Goal: Contribute content: Add original content to the website for others to see

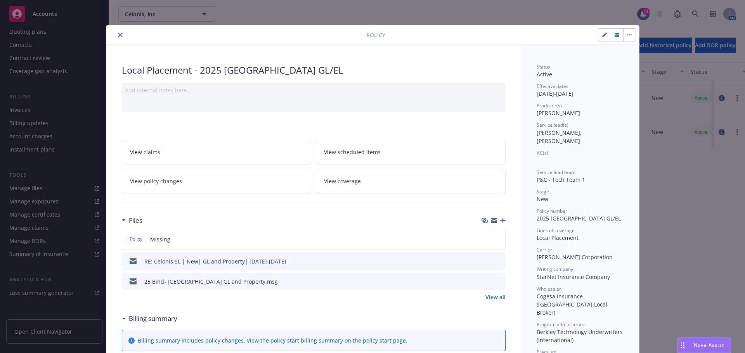
click at [116, 34] on button "close" at bounding box center [120, 34] width 9 height 9
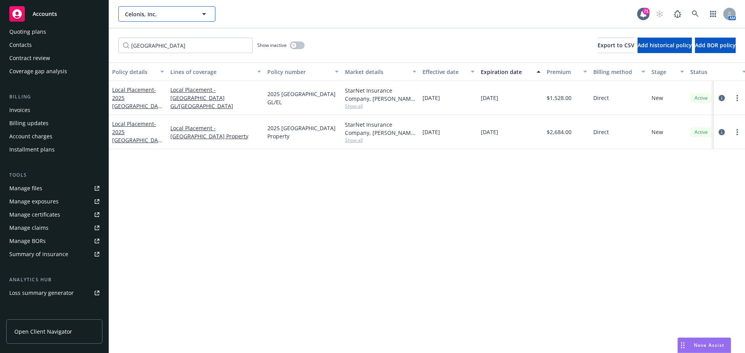
click at [136, 17] on span "Celonis, Inc." at bounding box center [158, 14] width 67 height 8
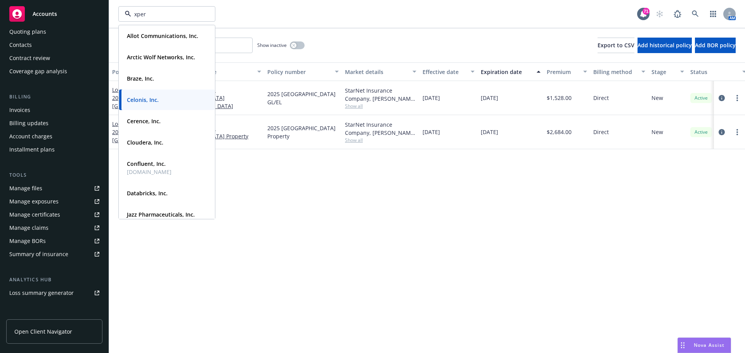
type input "xperi"
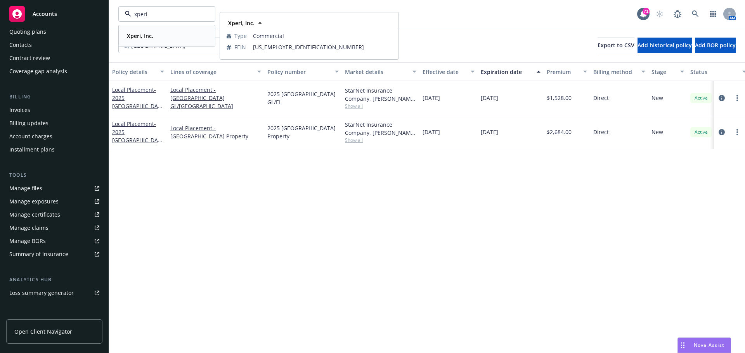
click at [147, 36] on strong "Xperi, Inc." at bounding box center [140, 35] width 26 height 7
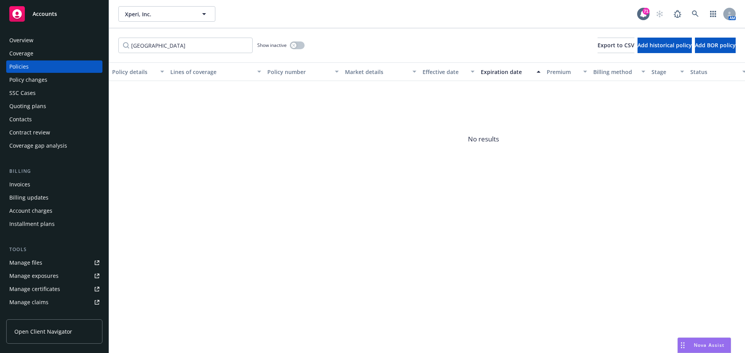
click at [38, 66] on div "Policies" at bounding box center [54, 67] width 90 height 12
click at [132, 45] on input "[GEOGRAPHIC_DATA]" at bounding box center [185, 46] width 134 height 16
click at [144, 46] on input "[GEOGRAPHIC_DATA]" at bounding box center [185, 46] width 134 height 16
click at [158, 47] on input "[GEOGRAPHIC_DATA]" at bounding box center [185, 46] width 134 height 16
click at [244, 45] on input "[GEOGRAPHIC_DATA]" at bounding box center [185, 46] width 134 height 16
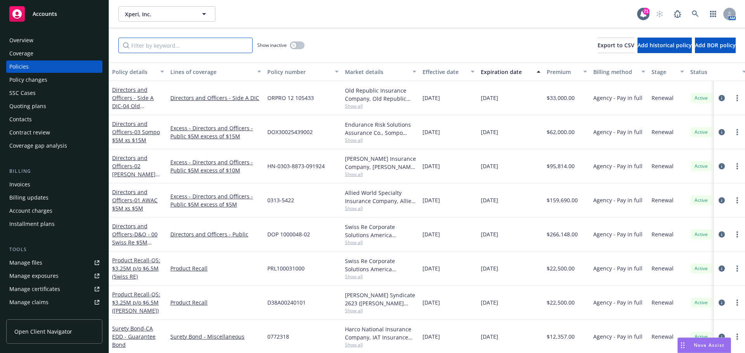
click at [205, 47] on input "Filter by keyword..." at bounding box center [185, 46] width 134 height 16
type input "[GEOGRAPHIC_DATA]"
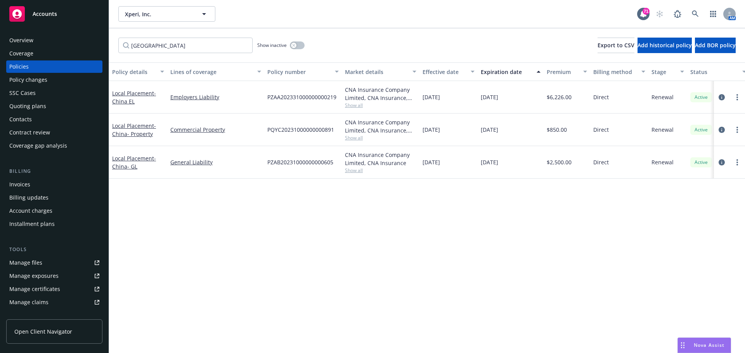
click at [119, 162] on div "Local Placement - [GEOGRAPHIC_DATA]- GL" at bounding box center [138, 162] width 52 height 16
click at [132, 98] on span "- [GEOGRAPHIC_DATA] EL" at bounding box center [134, 98] width 44 height 16
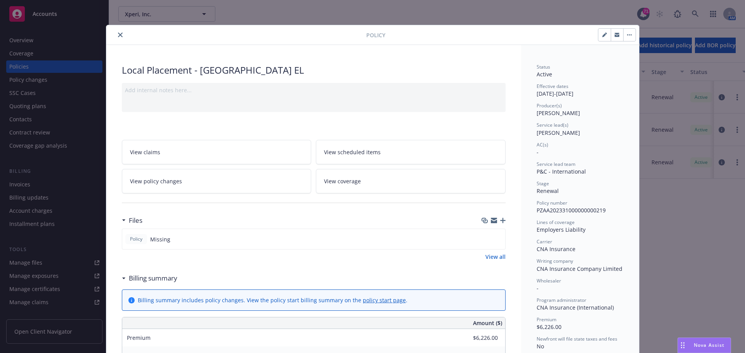
click at [118, 37] on icon "close" at bounding box center [120, 35] width 5 height 5
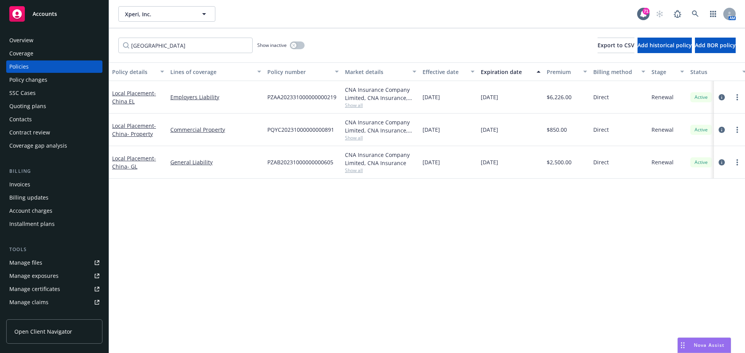
click at [742, 94] on div at bounding box center [729, 97] width 31 height 33
click at [735, 98] on link "more" at bounding box center [736, 97] width 9 height 9
click at [123, 96] on link "Local Placement - [GEOGRAPHIC_DATA] [GEOGRAPHIC_DATA]" at bounding box center [134, 98] width 44 height 16
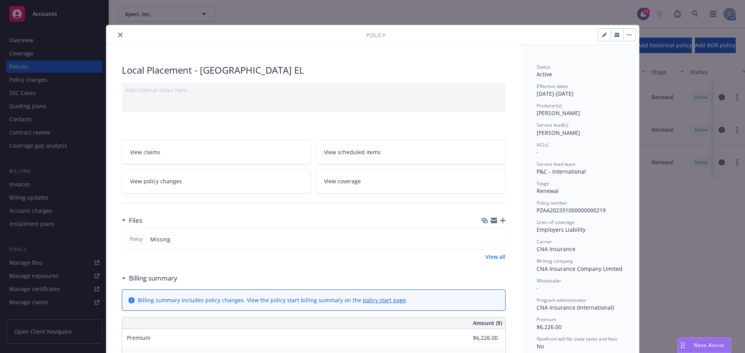
scroll to position [23, 0]
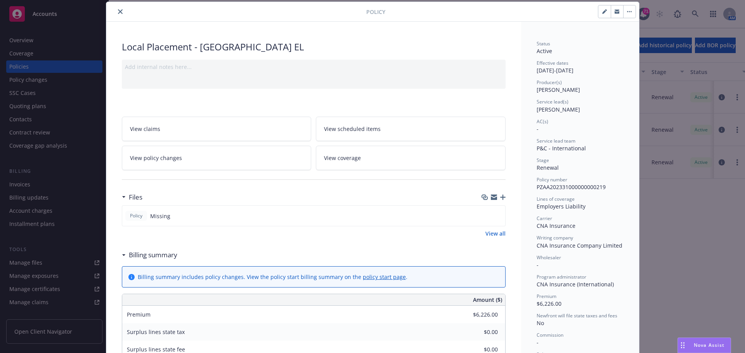
drag, startPoint x: 500, startPoint y: 194, endPoint x: 471, endPoint y: 171, distance: 37.1
click at [500, 193] on div "Files" at bounding box center [314, 197] width 384 height 16
click at [495, 197] on div at bounding box center [493, 197] width 24 height 6
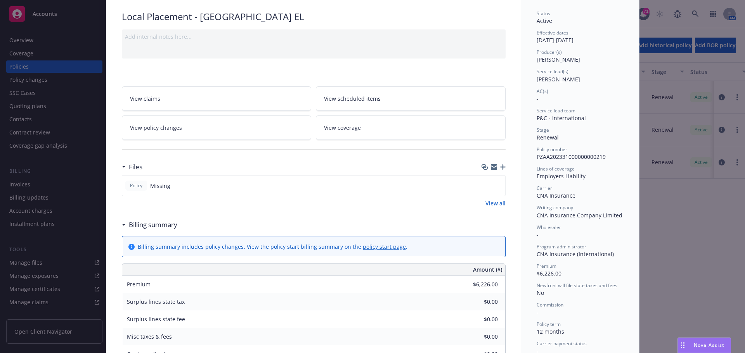
scroll to position [62, 0]
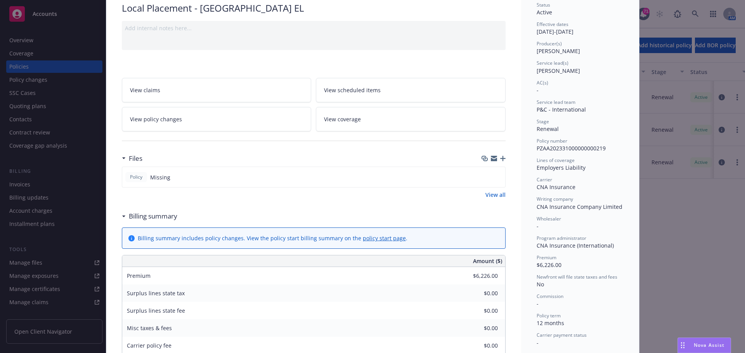
click at [500, 159] on icon "button" at bounding box center [502, 158] width 5 height 5
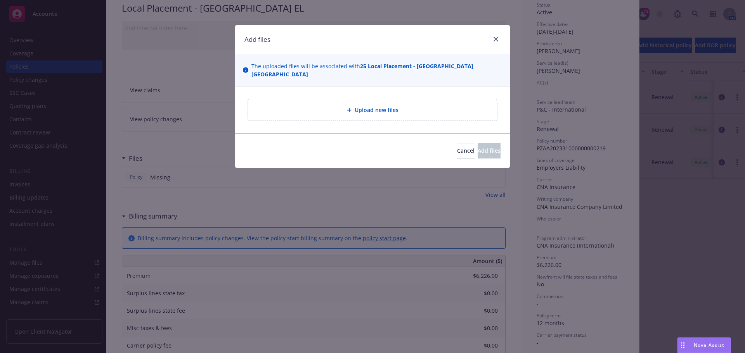
type textarea "x"
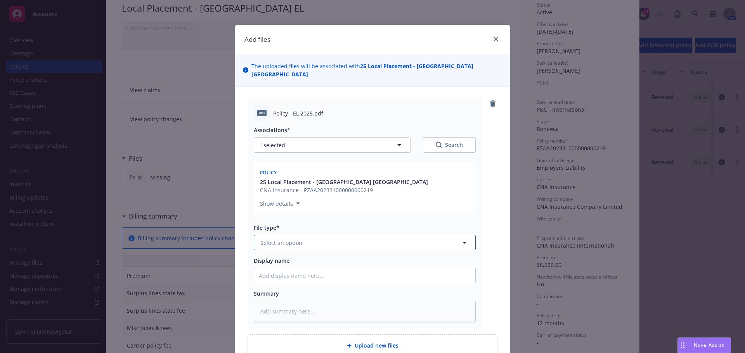
click at [269, 239] on span "Select an option" at bounding box center [281, 243] width 42 height 8
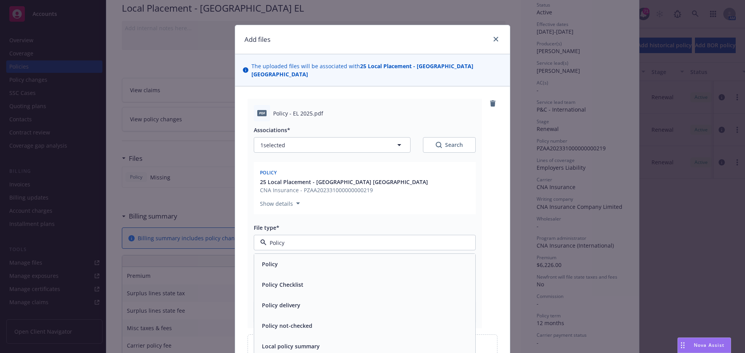
type input "Policy"
drag, startPoint x: 272, startPoint y: 245, endPoint x: 272, endPoint y: 251, distance: 6.2
click at [272, 251] on div "Associations* 1 selected Search Policy 25 Local Placement - [GEOGRAPHIC_DATA] E…" at bounding box center [365, 221] width 222 height 201
click at [269, 261] on div "Policy" at bounding box center [269, 264] width 21 height 11
click at [266, 272] on input "Display name" at bounding box center [364, 275] width 221 height 15
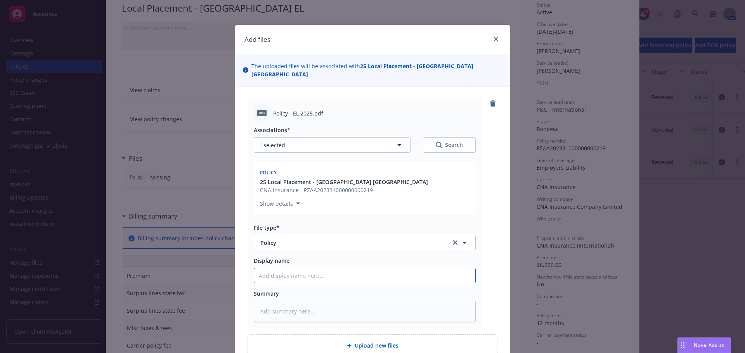
type textarea "x"
type input "X"
type textarea "x"
type input "C"
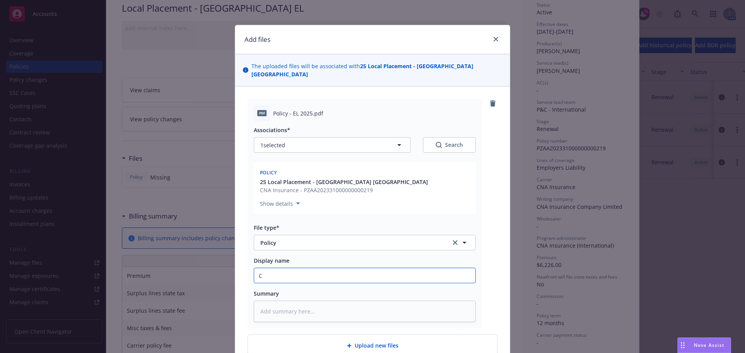
type textarea "x"
type input "Ch"
type textarea "x"
type input "Chi"
type textarea "x"
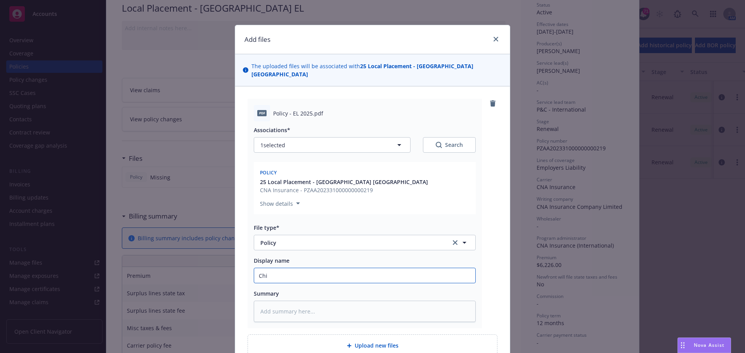
type input "Chin"
type textarea "x"
type input "[GEOGRAPHIC_DATA]"
type textarea "x"
type input "China="
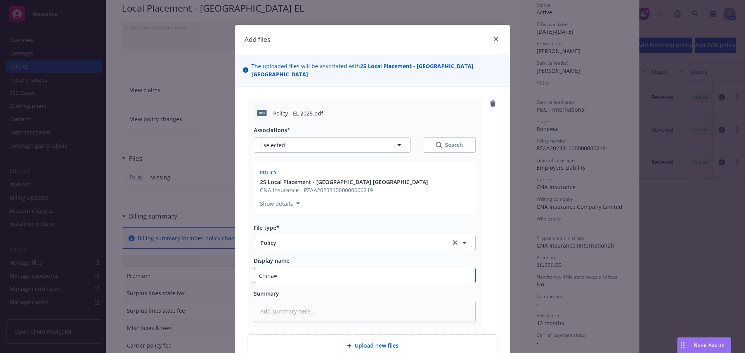
type textarea "x"
type input "China="
type textarea "x"
type input "China="
type textarea "x"
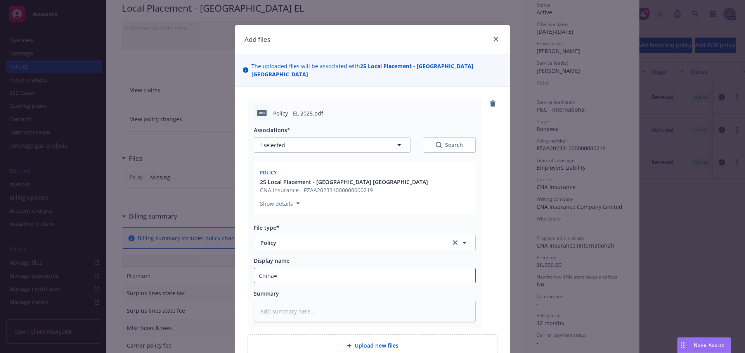
type input "[GEOGRAPHIC_DATA]"
type textarea "x"
type input "[GEOGRAPHIC_DATA]-"
type textarea "x"
type input "China- X"
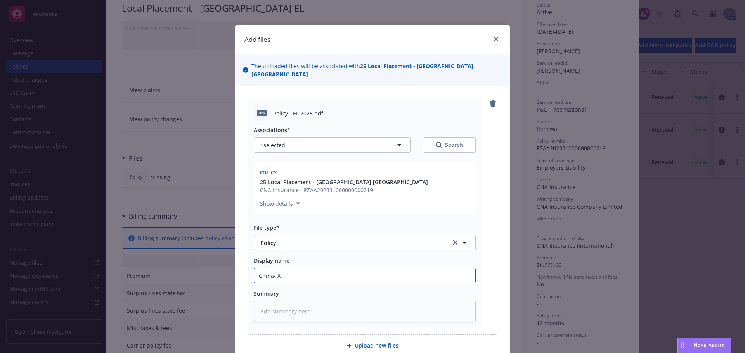
type textarea "x"
type input "China- Xp"
type textarea "x"
type input "China- Xpe"
type textarea "x"
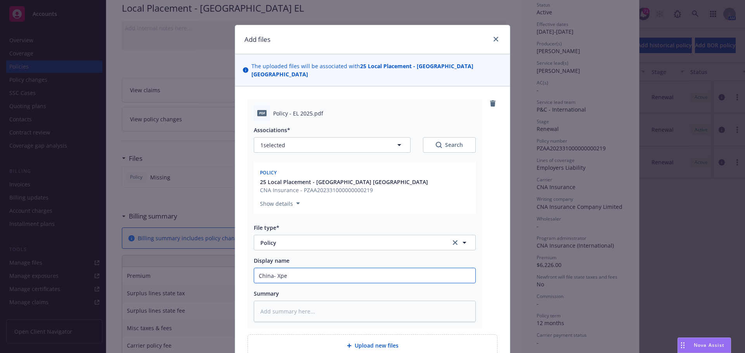
type input "China- Xper"
type textarea "x"
type input "China- Xperi"
type textarea "x"
type input "China- Xperi"
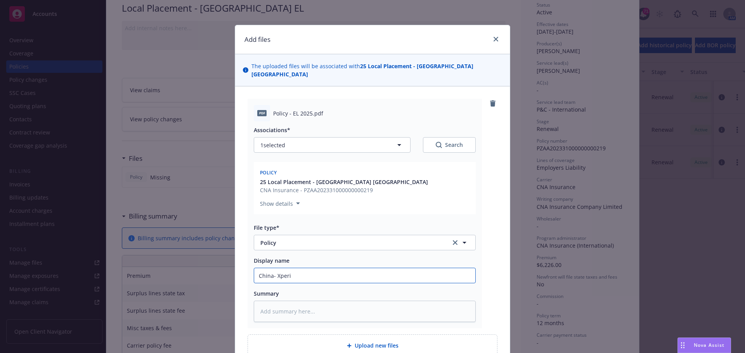
type textarea "x"
type input "China- Xperi G"
type textarea "x"
type input "China- Xperi GL"
type textarea "x"
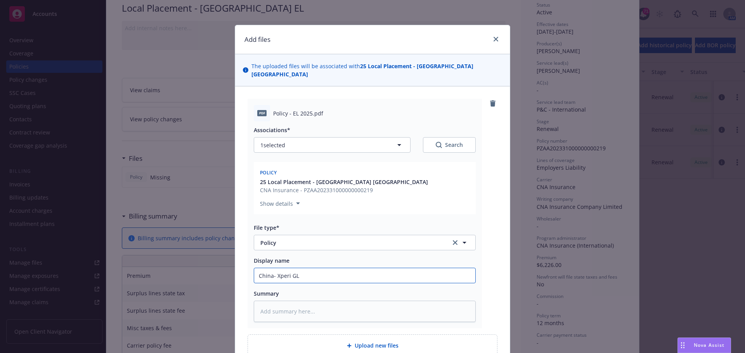
type input "China- Xperi GL"
type textarea "x"
type input "China- Xperi GL"
type textarea "x"
type input "China- Xperi"
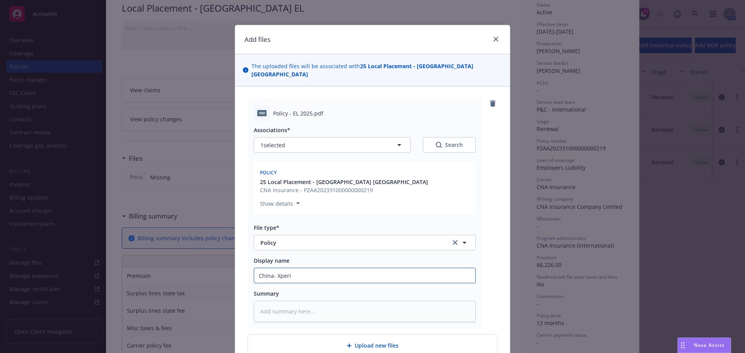
type textarea "x"
type input "China- Xperi E"
type textarea "x"
type input "China- Xperi EL"
type textarea "x"
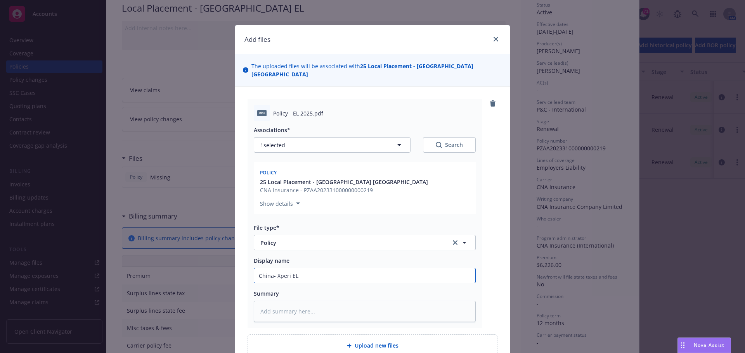
type input "China- Xperi EL P"
type textarea "x"
type input "China- Xperi EL Po"
type textarea "x"
type input "China- Xperi EL Pol"
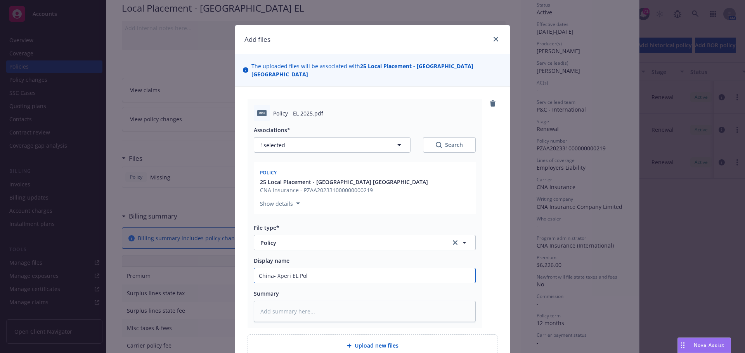
type textarea "x"
type input "China- Xperi EL Poli"
type textarea "x"
type input "China- Xperi EL Polic"
type textarea "x"
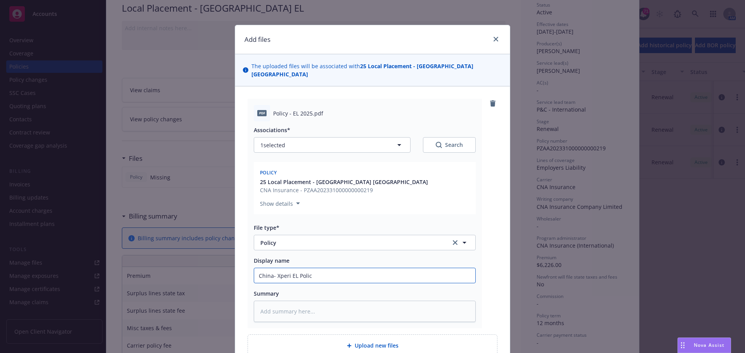
type input "China- Xperi EL Policy"
type textarea "x"
type input "China- Xperi EL Policy"
type textarea "x"
type input "China- Xperi EL Policy 2"
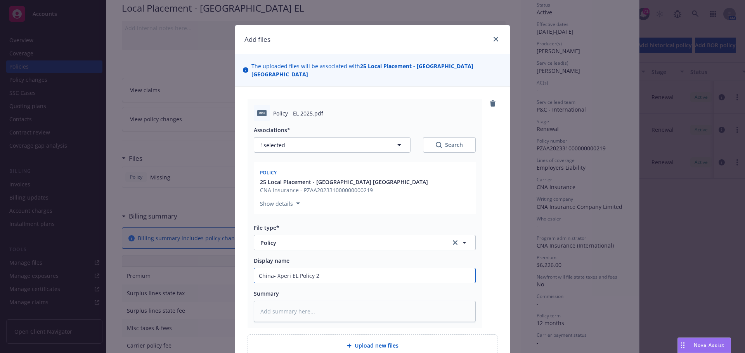
type textarea "x"
type input "China- Xperi EL Policy 25"
type textarea "x"
type input "China- Xperi EL Policy 252"
type textarea "x"
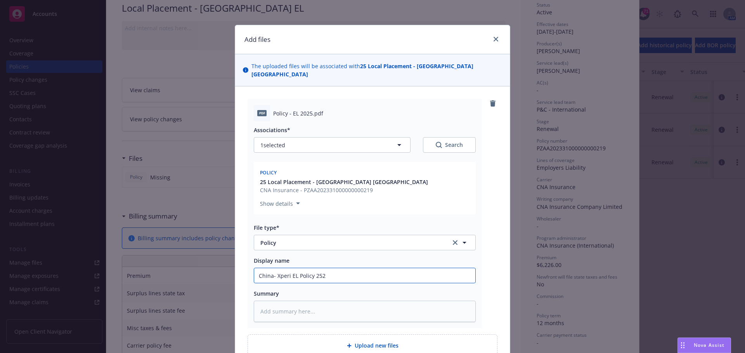
type input "China- Xperi EL Policy 25"
type textarea "x"
type input "China- Xperi EL Policy 25-"
type textarea "x"
type input "China- Xperi EL Policy 25-2"
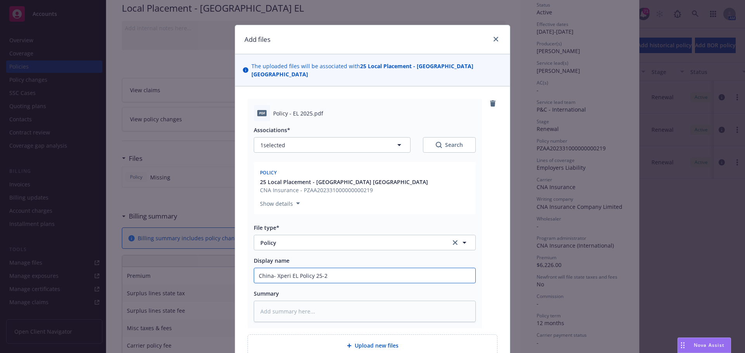
type textarea "x"
type input "China- Xperi EL Policy 25-26"
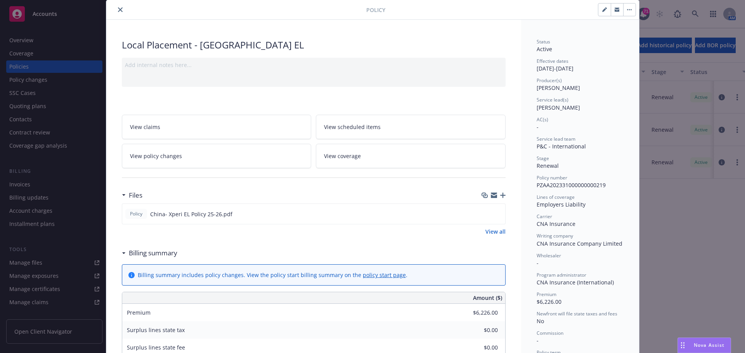
scroll to position [0, 0]
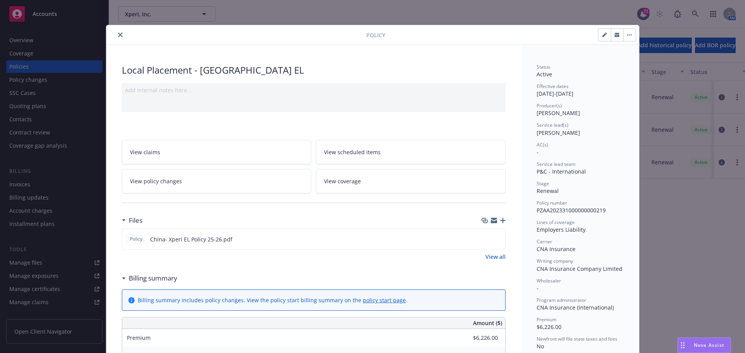
click at [118, 30] on button "close" at bounding box center [120, 34] width 9 height 9
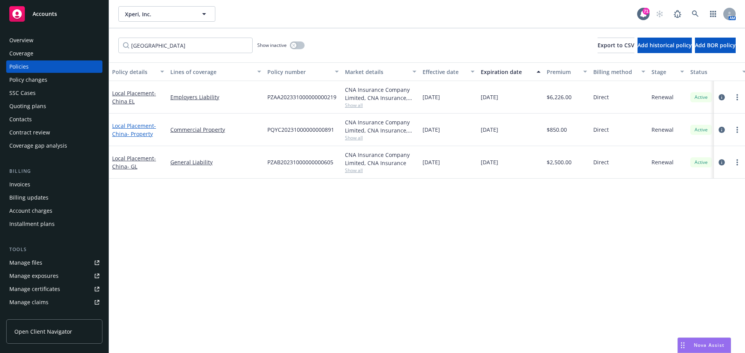
click at [139, 132] on span "- [GEOGRAPHIC_DATA]- Property" at bounding box center [134, 130] width 44 height 16
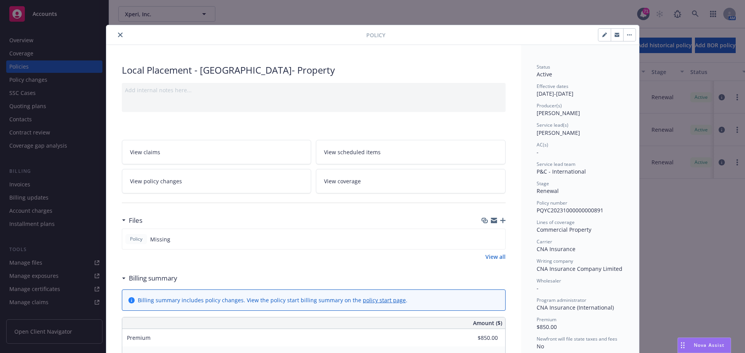
click at [500, 221] on icon "button" at bounding box center [502, 220] width 5 height 5
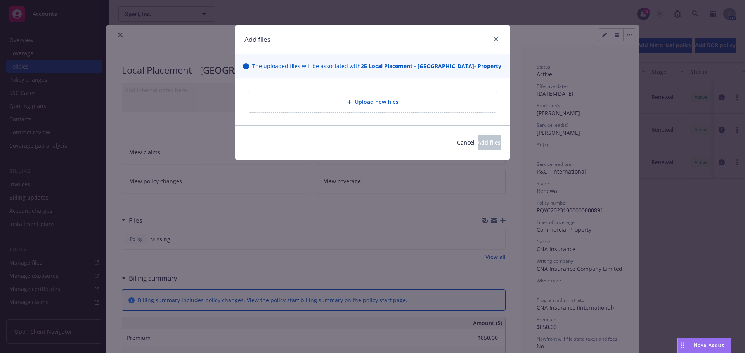
type textarea "x"
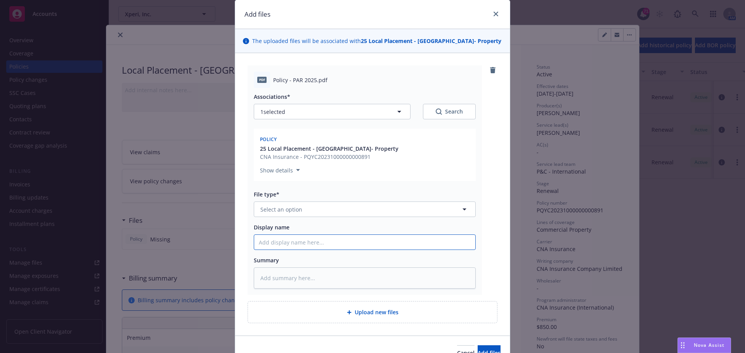
scroll to position [39, 0]
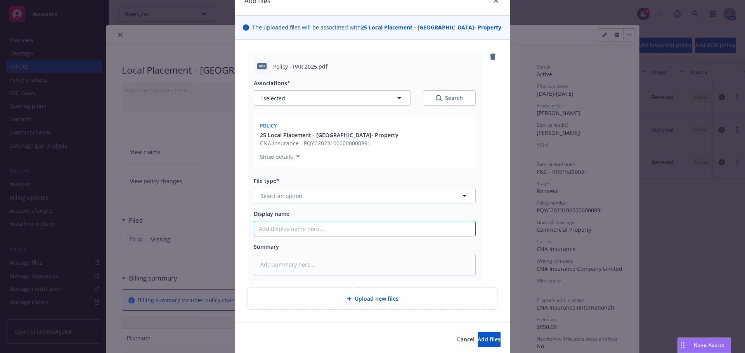
click at [292, 231] on input "Display name" at bounding box center [364, 228] width 221 height 15
click at [291, 201] on button "Select an option" at bounding box center [365, 196] width 222 height 16
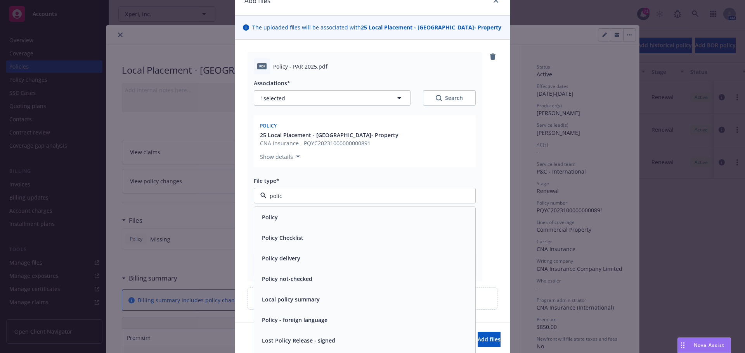
type input "policy"
click at [276, 212] on div "Policy" at bounding box center [365, 217] width 212 height 11
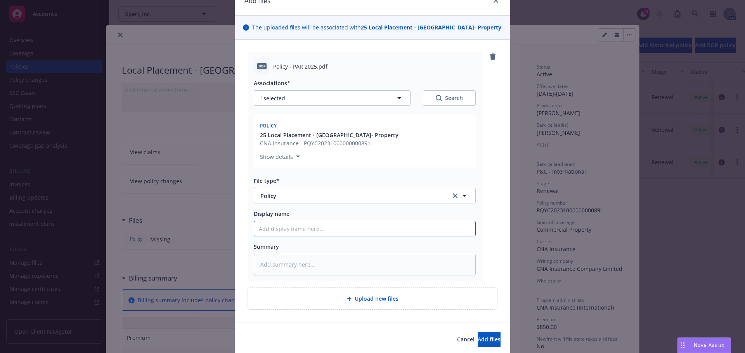
click at [273, 228] on input "Display name" at bounding box center [364, 228] width 221 height 15
type textarea "x"
type input "Ch"
type textarea "x"
type input "Chi"
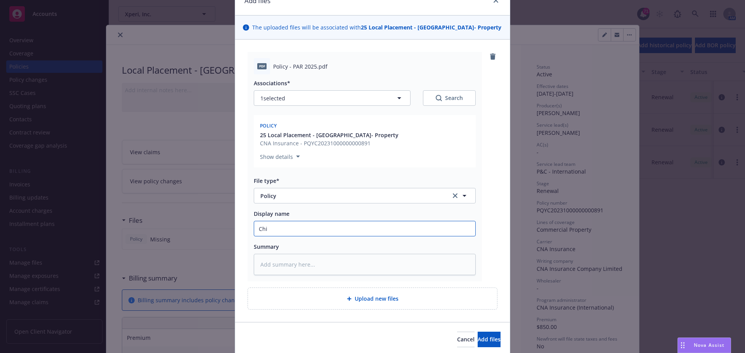
type textarea "x"
type input "Chin"
type textarea "x"
type input "[GEOGRAPHIC_DATA]"
type textarea "x"
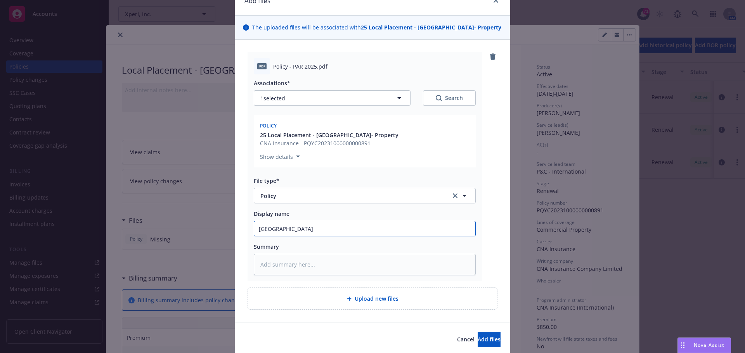
type input "[GEOGRAPHIC_DATA]-"
type textarea "x"
type input "[GEOGRAPHIC_DATA]-"
type textarea "x"
type input "China- X"
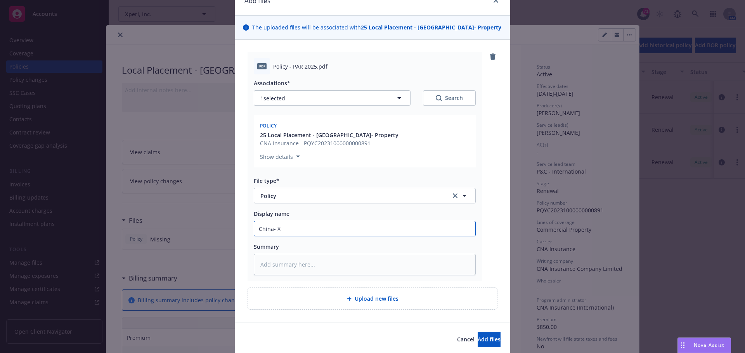
type textarea "x"
type input "China- Xp"
type textarea "x"
type input "China- Xpe"
type textarea "x"
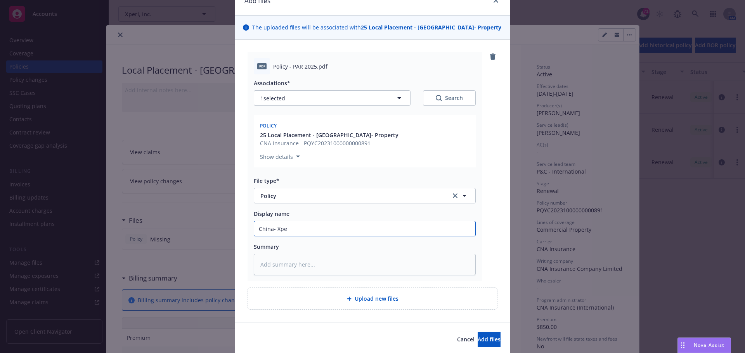
type input "China- Xper"
type textarea "x"
type input "China- Xperi"
type textarea "x"
type input "China- Xperi"
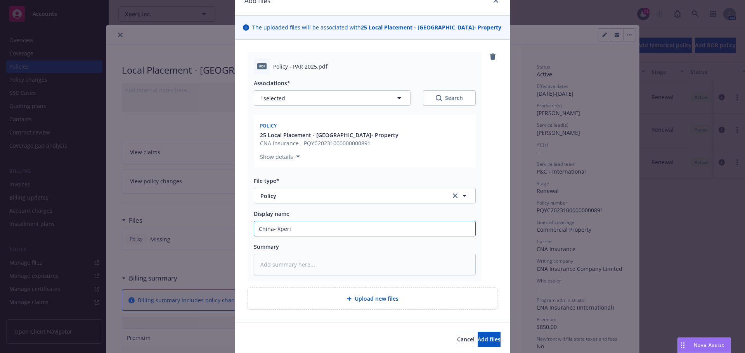
type textarea "x"
type input "China- Xperi P"
type textarea "x"
type input "China- Xperi Pr"
type textarea "x"
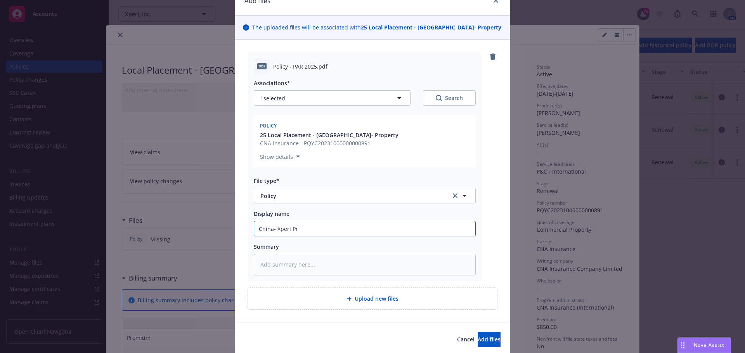
type input "China- Xperi Pro"
type textarea "x"
type input "China- Xperi Prop"
type textarea "x"
type input "China- Xperi Prope"
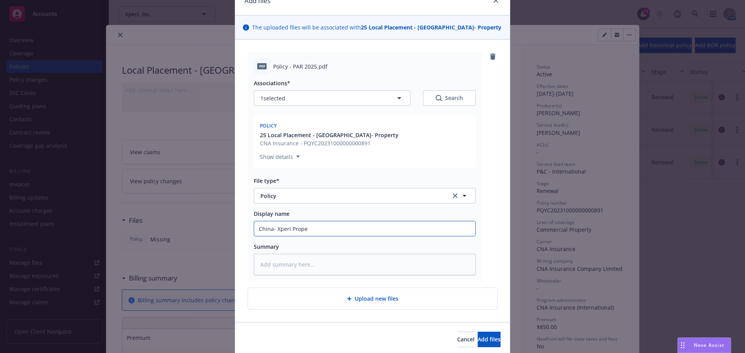
type textarea "x"
type input "China- Xperi Proper"
type textarea "x"
type input "China- Xperi Propert"
type textarea "x"
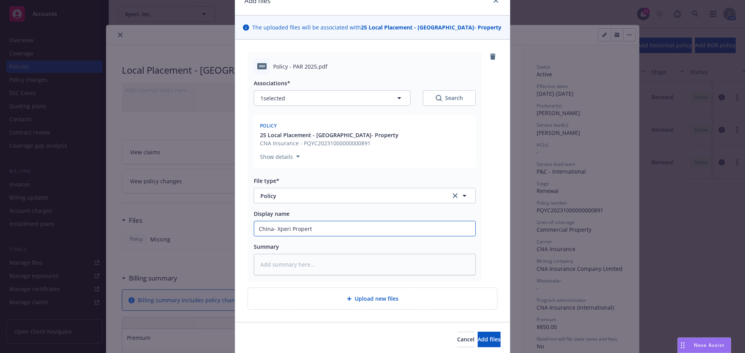
type input "China- Xperi Property"
type textarea "x"
type input "China- Xperi Property"
type textarea "x"
type input "China- Xperi Property P"
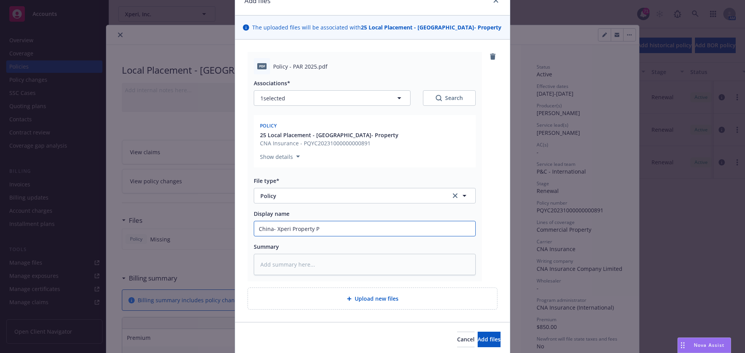
type textarea "x"
type input "China- Xperi Property Po"
type textarea "x"
type input "China- Xperi Property Pol"
type textarea "x"
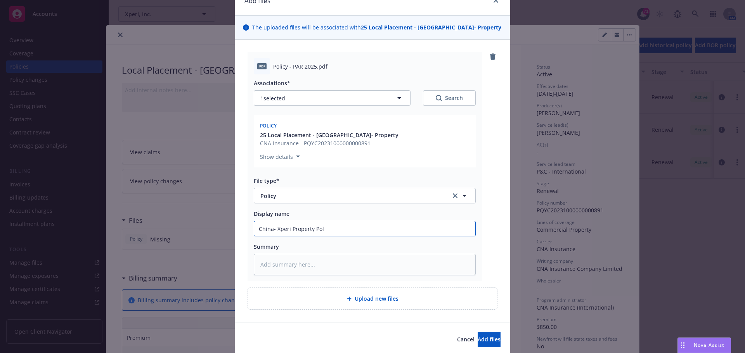
type input "China- Xperi Property Poli"
type textarea "x"
type input "China- Xperi Property Polic"
type textarea "x"
type input "China- Xperi Property Policy"
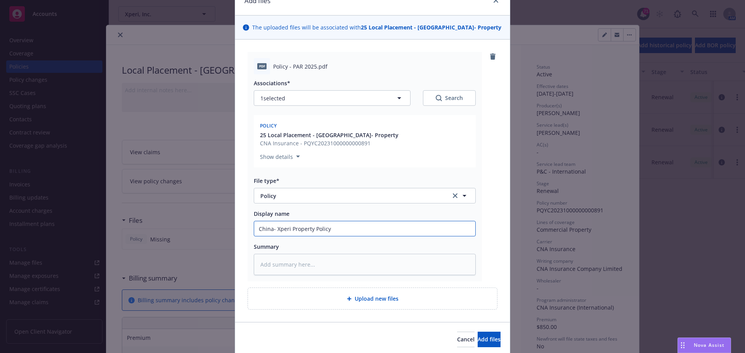
type textarea "x"
type input "China- Xperi Property Policy"
type textarea "x"
type input "China- Xperi Property Policy 2"
type textarea "x"
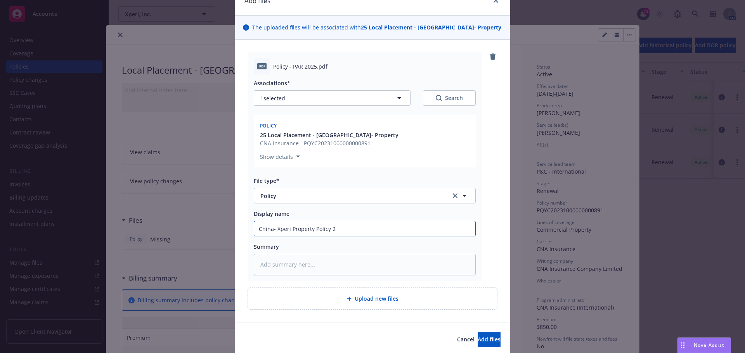
type input "China- Xperi Property Policy 25"
type textarea "x"
type input "China- Xperi Property Policy 25-"
type textarea "x"
type input "China- Xperi Property Policy 25-2"
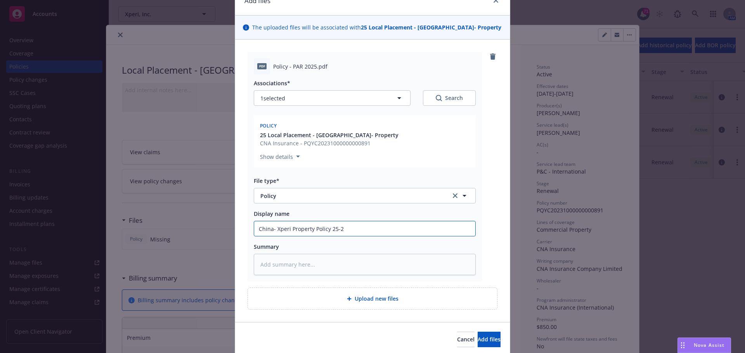
type textarea "x"
type input "China- Xperi Property Policy 25-26"
click at [477, 332] on button "Add files" at bounding box center [488, 340] width 23 height 16
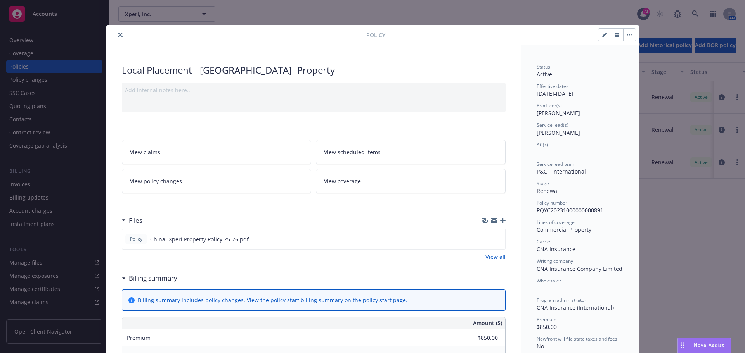
click at [118, 36] on icon "close" at bounding box center [120, 35] width 5 height 5
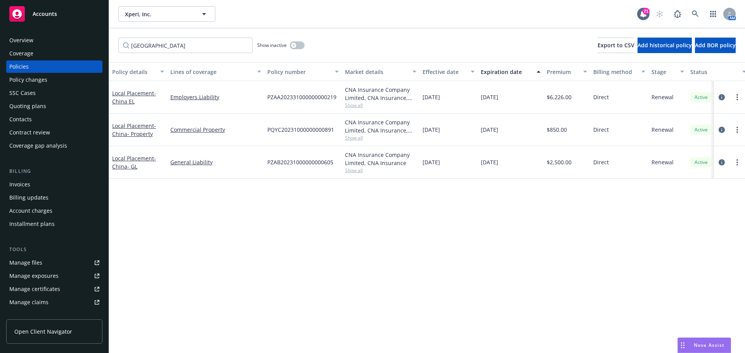
click at [134, 162] on div "Local Placement - [GEOGRAPHIC_DATA]- GL" at bounding box center [138, 162] width 52 height 16
click at [147, 157] on link "Local Placement - [GEOGRAPHIC_DATA]- GL" at bounding box center [134, 163] width 44 height 16
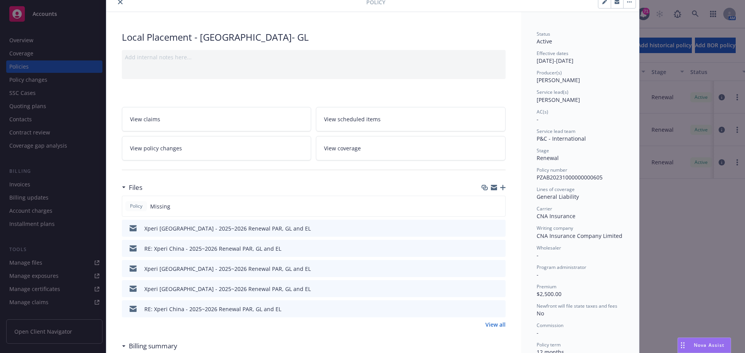
scroll to position [78, 0]
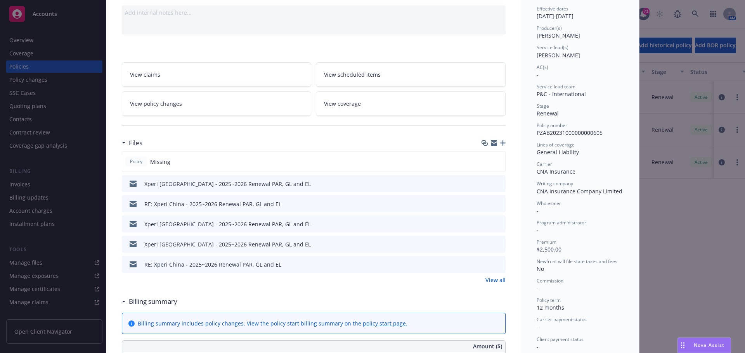
click at [500, 143] on icon "button" at bounding box center [502, 142] width 5 height 5
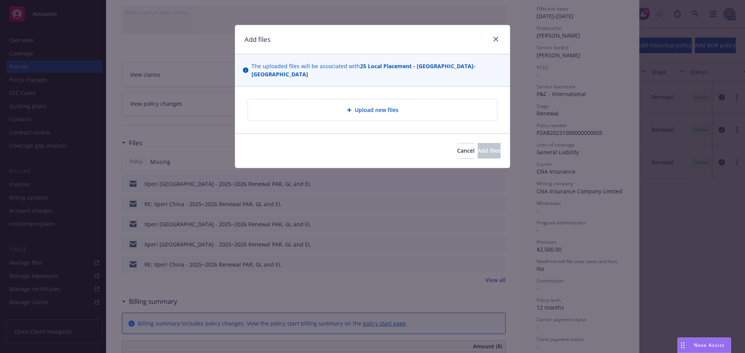
type textarea "x"
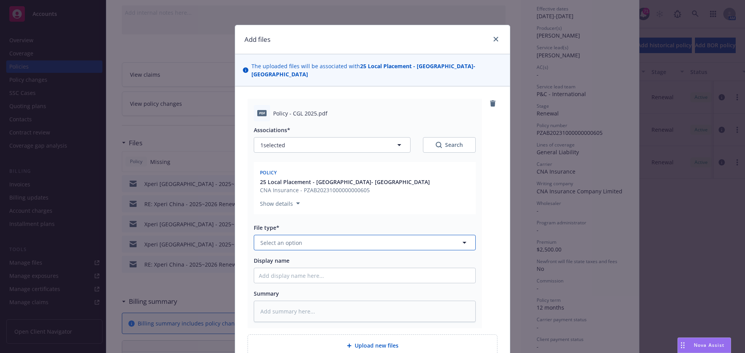
click at [282, 239] on span "Select an option" at bounding box center [281, 243] width 42 height 8
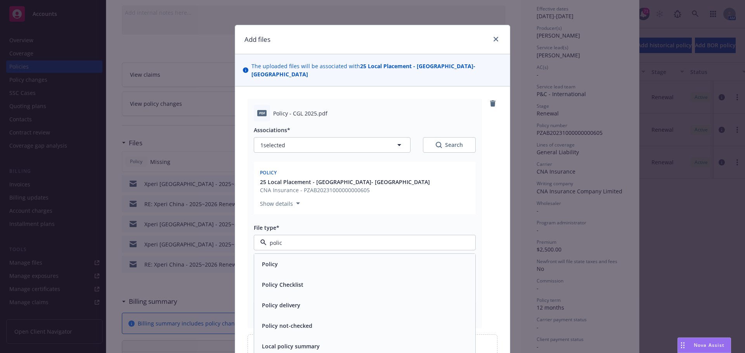
type input "policy"
click at [277, 259] on div "Policy" at bounding box center [365, 264] width 212 height 11
click at [277, 257] on span "Display name" at bounding box center [272, 260] width 36 height 7
click at [277, 268] on input "Display name" at bounding box center [364, 275] width 221 height 15
click at [275, 268] on input "Display name" at bounding box center [364, 275] width 221 height 15
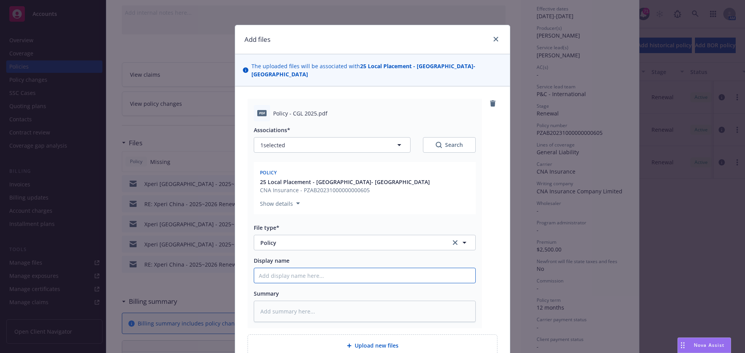
type textarea "x"
type input "C"
type textarea "x"
type input "Ch"
type textarea "x"
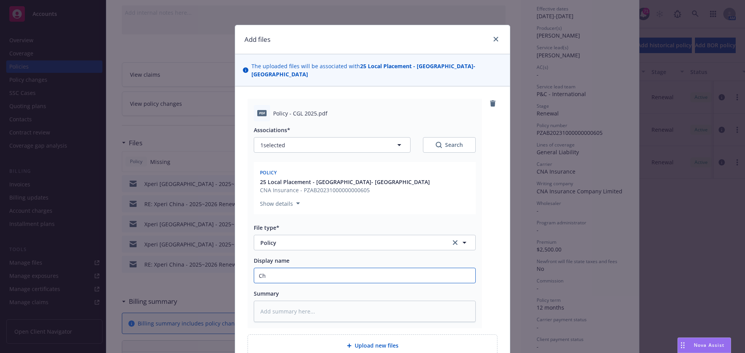
type input "Chi"
type textarea "x"
type input "Chin"
type textarea "x"
type input "[GEOGRAPHIC_DATA]"
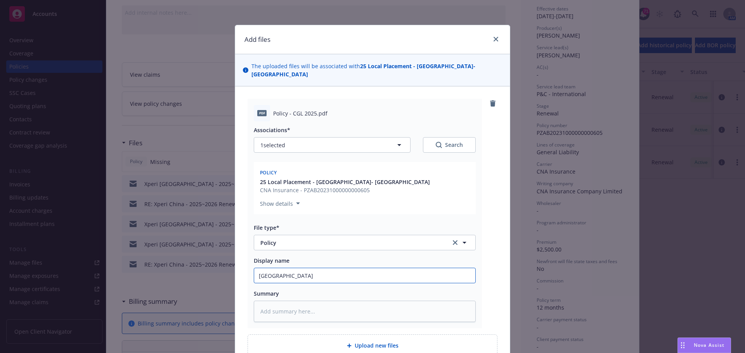
type textarea "x"
type input "[GEOGRAPHIC_DATA]-"
type textarea "x"
type input "[GEOGRAPHIC_DATA]-"
type textarea "x"
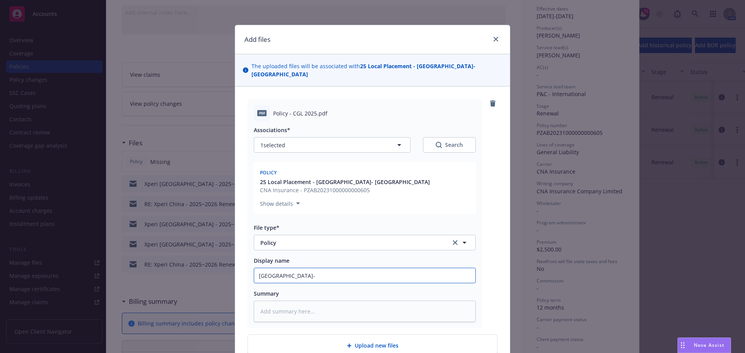
type input "China- P"
type textarea "x"
type input "[GEOGRAPHIC_DATA]-"
type textarea "x"
type input "China- X"
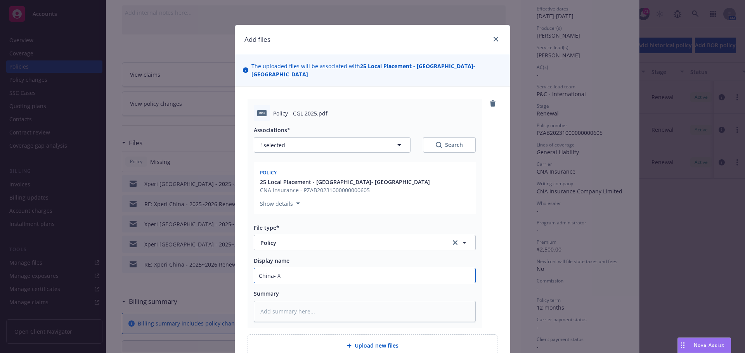
type textarea "x"
type input "China- Xp"
type textarea "x"
type input "China- Xpe"
type textarea "x"
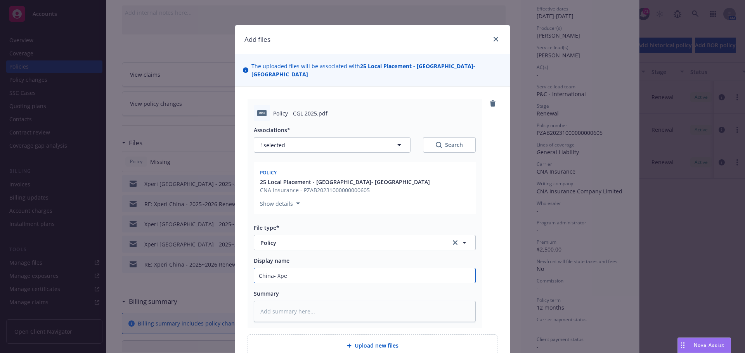
type input "China- Xpei"
type textarea "x"
type input "China- Xpe"
type textarea "x"
type input "China- Xper"
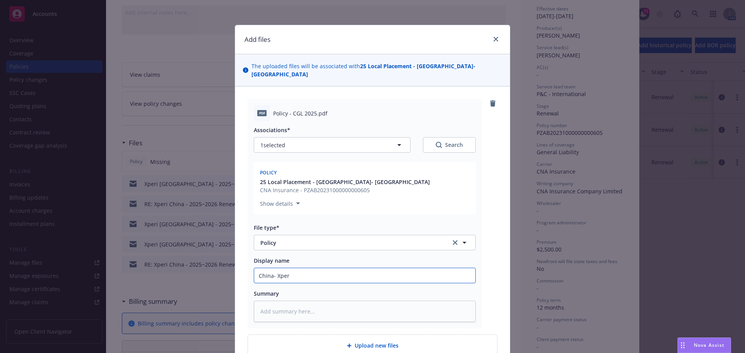
type textarea "x"
type input "China- Xperi"
type textarea "x"
type input "China- Xperi-"
type textarea "x"
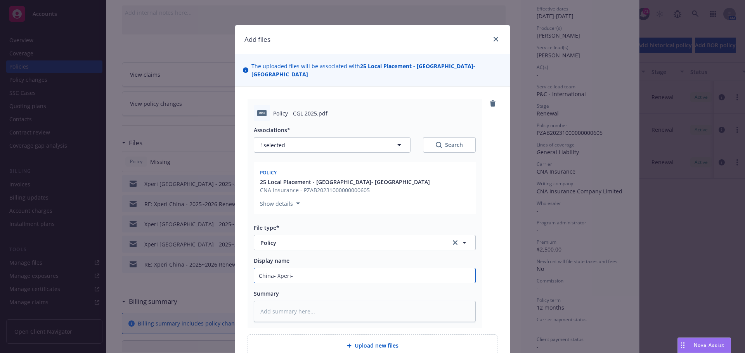
type input "China- Xperi-"
type textarea "x"
type input "China- Xperi-"
type textarea "x"
type input "China- Xperi"
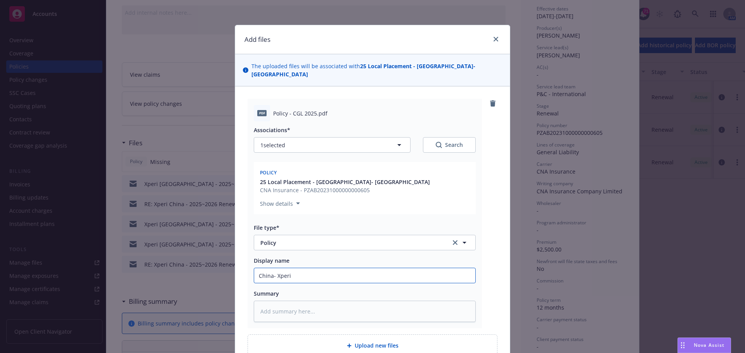
type textarea "x"
type input "China- Xperi"
type textarea "x"
type input "China- Xperi G"
type textarea "x"
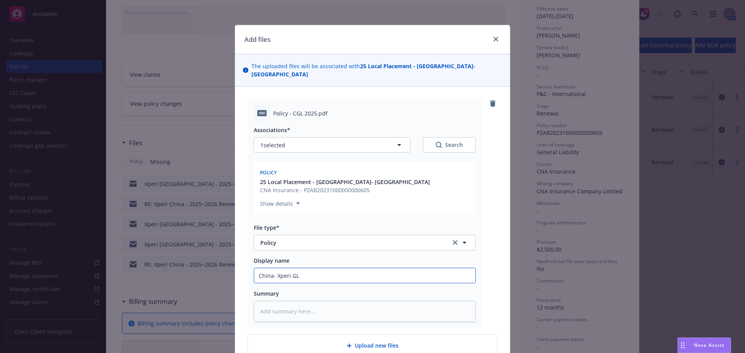
type input "China- Xperi GL"
type textarea "x"
type input "China- Xperi GL P"
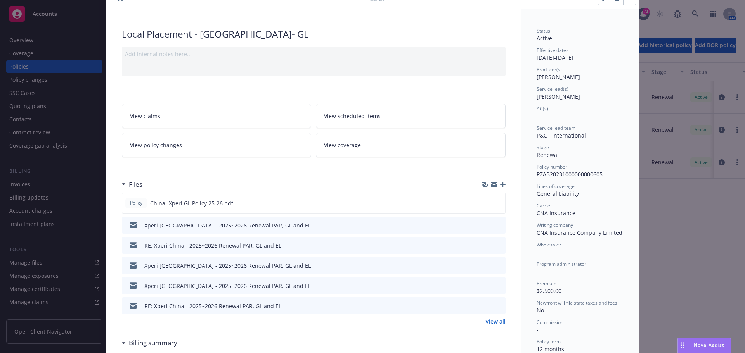
scroll to position [0, 0]
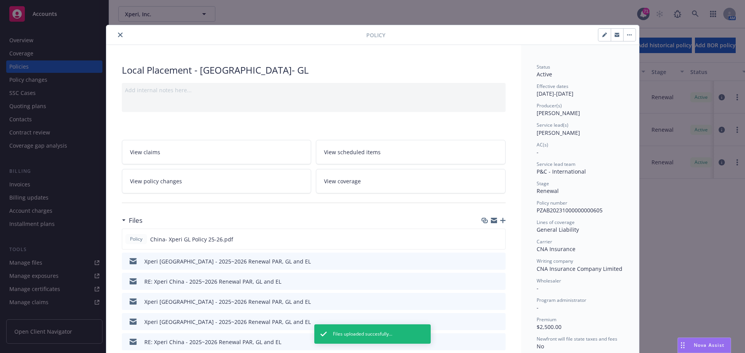
click at [118, 35] on icon "close" at bounding box center [120, 35] width 5 height 5
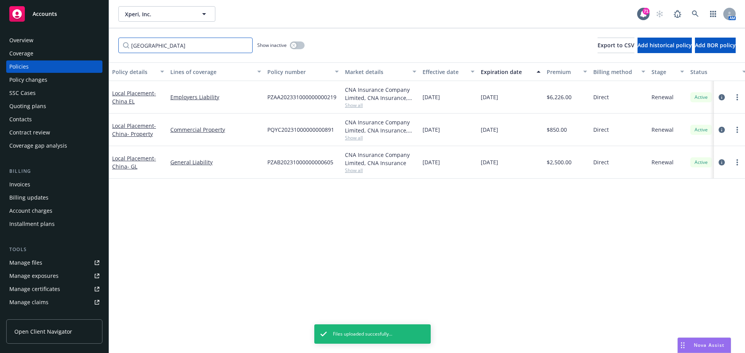
click at [146, 44] on input "[GEOGRAPHIC_DATA]" at bounding box center [185, 46] width 134 height 16
drag, startPoint x: 159, startPoint y: 45, endPoint x: 108, endPoint y: 42, distance: 51.3
click at [107, 43] on div "Accounts Overview Coverage Policies Policy changes SSC Cases Quoting plans Cont…" at bounding box center [372, 176] width 745 height 353
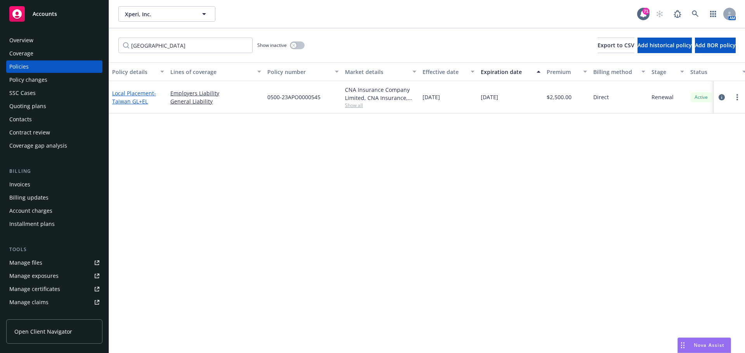
click at [134, 97] on span "- [GEOGRAPHIC_DATA] GL+EL" at bounding box center [134, 98] width 44 height 16
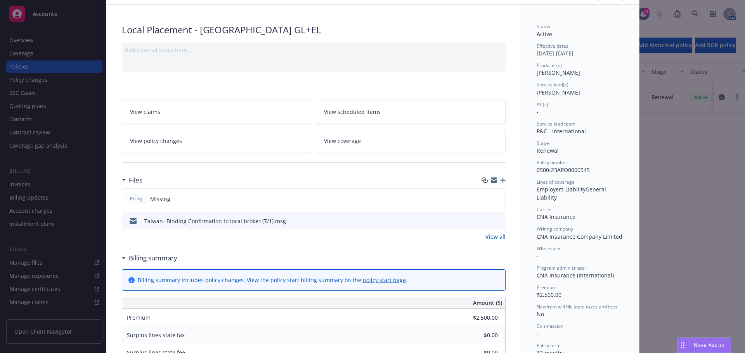
scroll to position [78, 0]
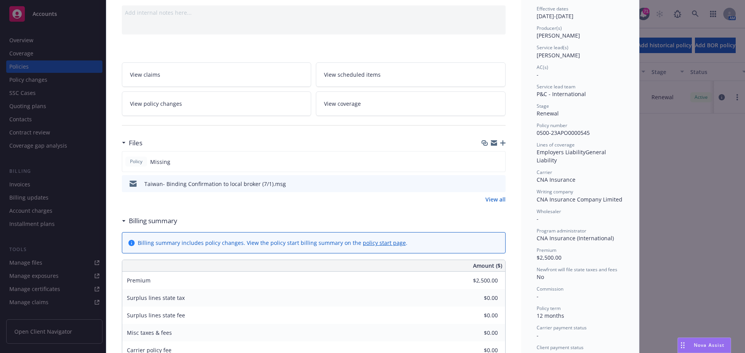
click at [492, 143] on icon "button" at bounding box center [494, 143] width 6 height 6
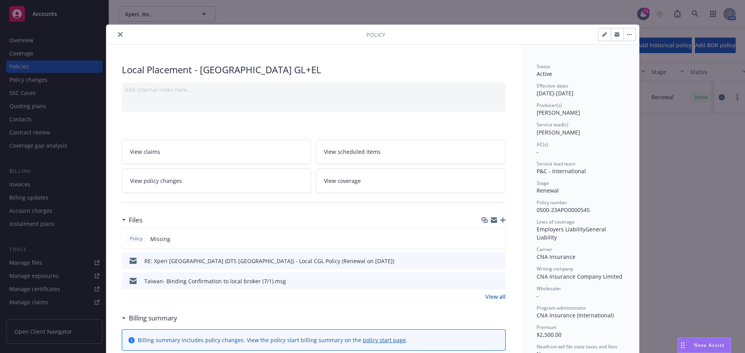
scroll to position [0, 0]
click at [119, 34] on icon "close" at bounding box center [120, 35] width 5 height 5
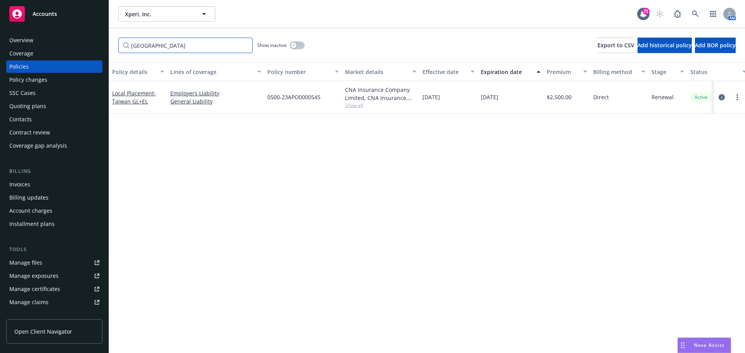
click at [144, 48] on input "[GEOGRAPHIC_DATA]" at bounding box center [185, 46] width 134 height 16
drag, startPoint x: 156, startPoint y: 48, endPoint x: 112, endPoint y: 45, distance: 43.9
click at [112, 45] on div "Taiwan Show inactive Export to CSV Add historical policy Add BOR policy" at bounding box center [427, 45] width 636 height 34
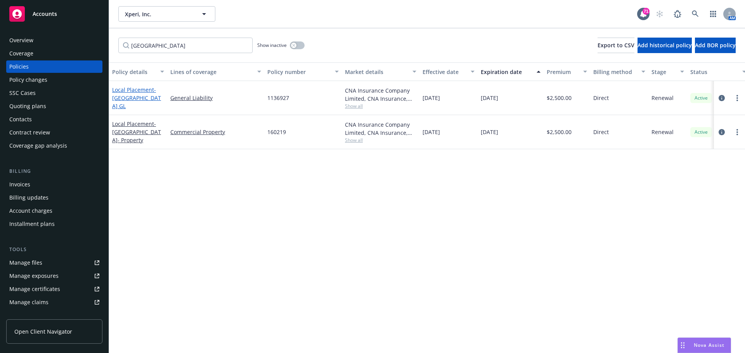
click at [133, 97] on span "- [GEOGRAPHIC_DATA] GL" at bounding box center [136, 98] width 49 height 24
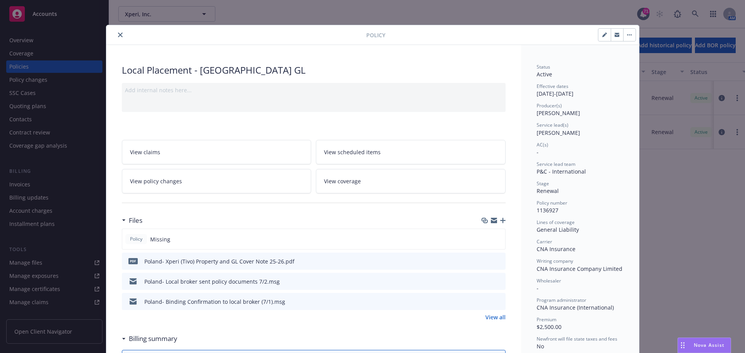
click at [615, 33] on icon "button" at bounding box center [616, 34] width 5 height 2
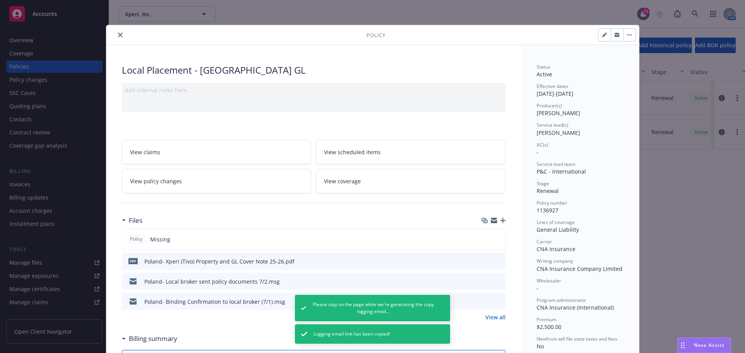
click at [116, 36] on button "close" at bounding box center [120, 34] width 9 height 9
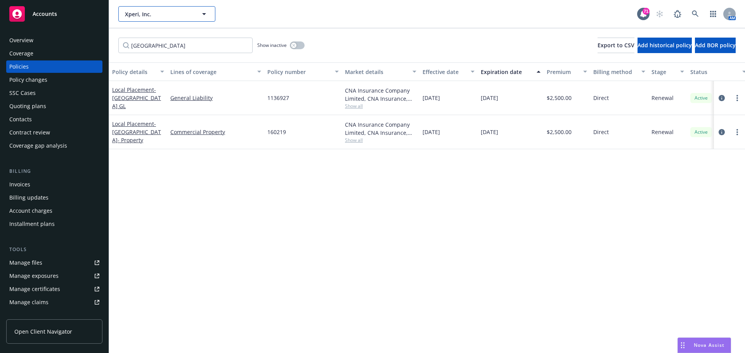
click at [162, 15] on span "Xperi, Inc." at bounding box center [158, 14] width 67 height 8
click at [164, 34] on strong "Virtu Financial Energy" at bounding box center [156, 35] width 58 height 7
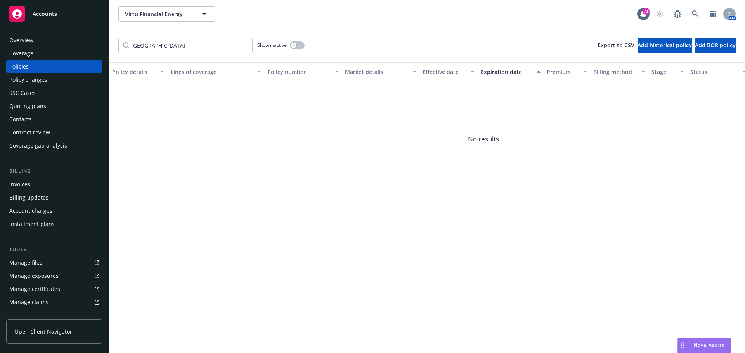
click at [37, 42] on div "Overview" at bounding box center [54, 40] width 90 height 12
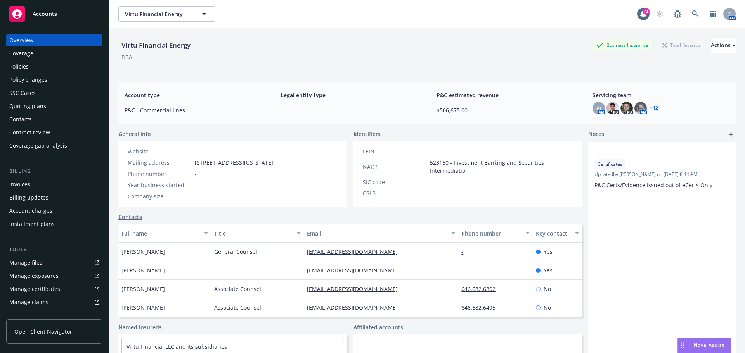
click at [468, 48] on div "Virtu Financial Energy Business Insurance Total Rewards Actions" at bounding box center [426, 46] width 617 height 16
click at [199, 14] on icon "button" at bounding box center [203, 13] width 9 height 9
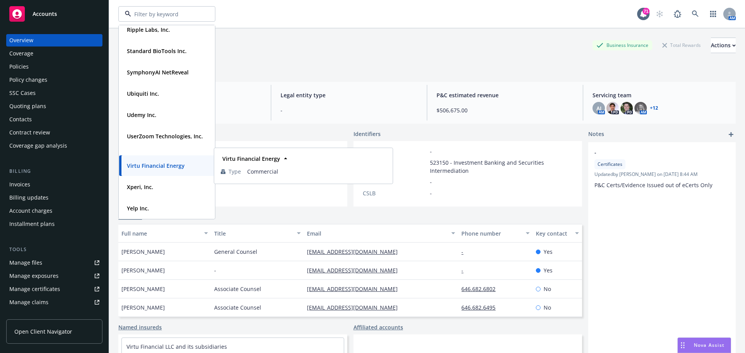
scroll to position [64, 0]
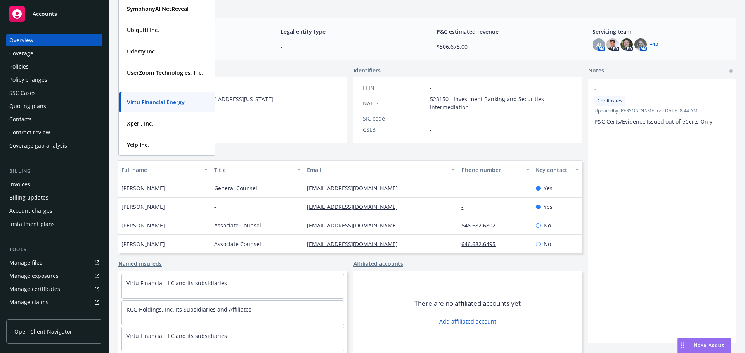
click at [34, 16] on span "Accounts" at bounding box center [45, 14] width 24 height 6
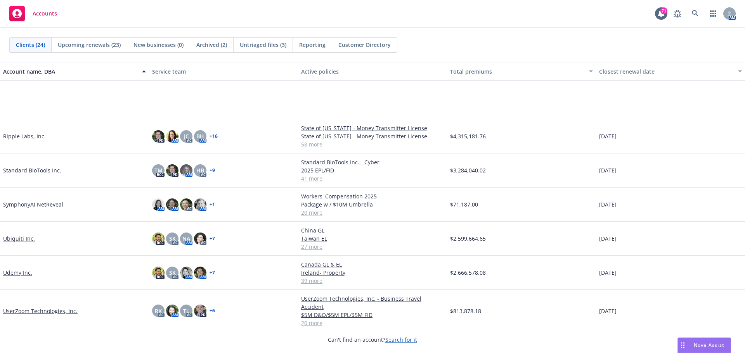
scroll to position [527, 0]
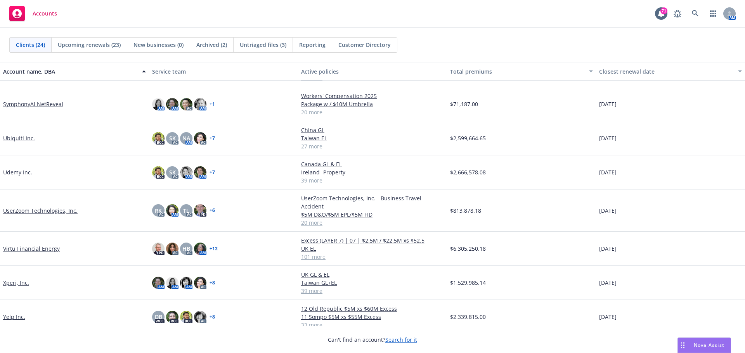
click at [47, 245] on link "Virtu Financial Energy" at bounding box center [31, 249] width 57 height 8
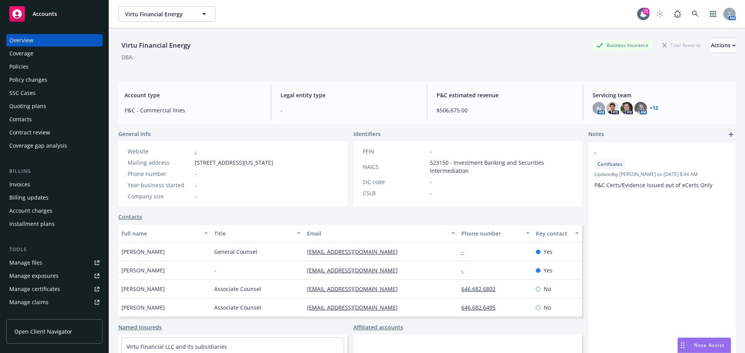
click at [10, 68] on div "Policies" at bounding box center [18, 67] width 19 height 12
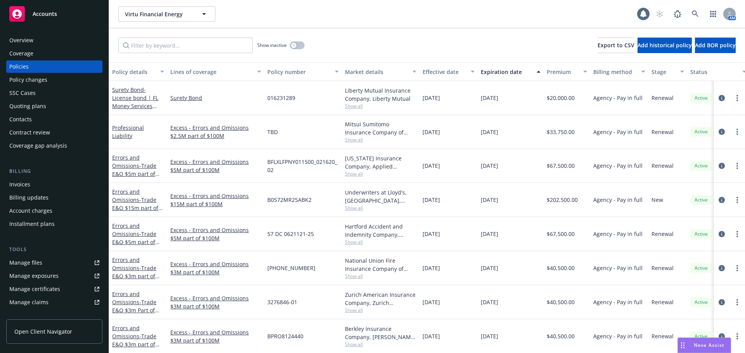
scroll to position [39, 0]
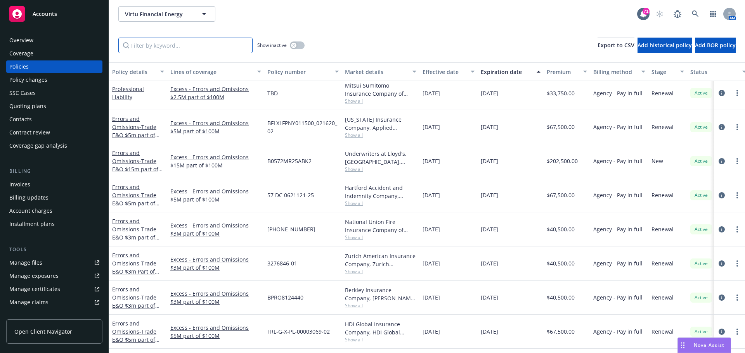
click at [162, 45] on input "Filter by keyword..." at bounding box center [185, 46] width 134 height 16
